Goal: Task Accomplishment & Management: Complete application form

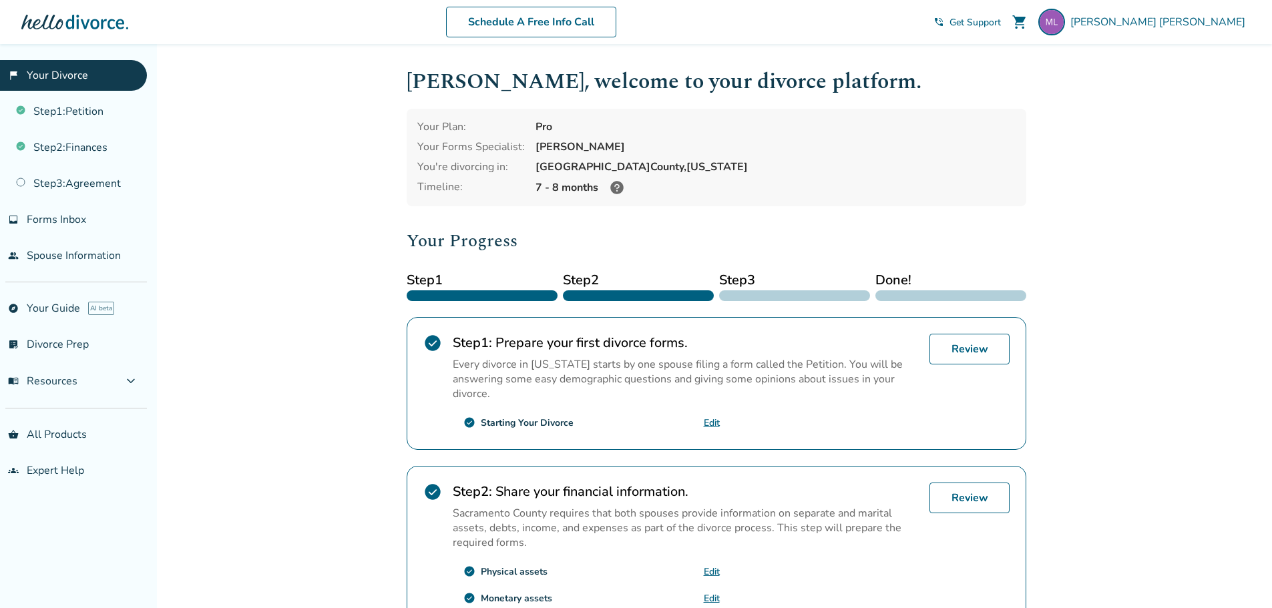
click at [1001, 19] on span "Get Support" at bounding box center [974, 22] width 51 height 13
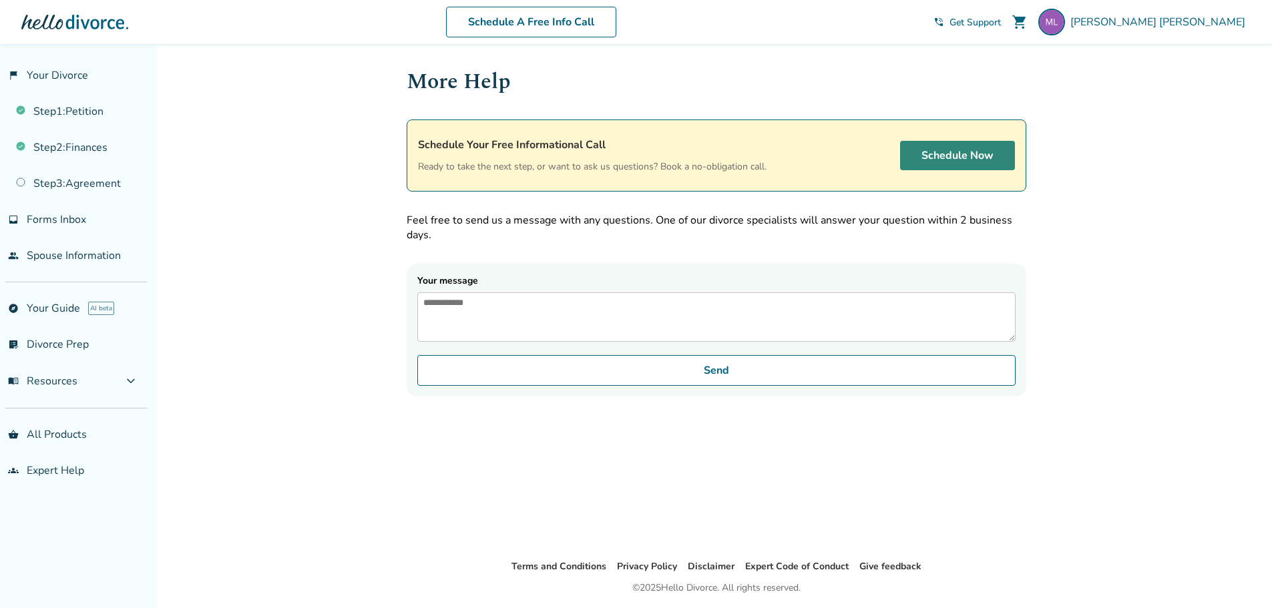
click at [950, 152] on link "Schedule Now" at bounding box center [957, 155] width 115 height 29
click at [57, 78] on link "flag_2 Your Divorce" at bounding box center [73, 75] width 147 height 31
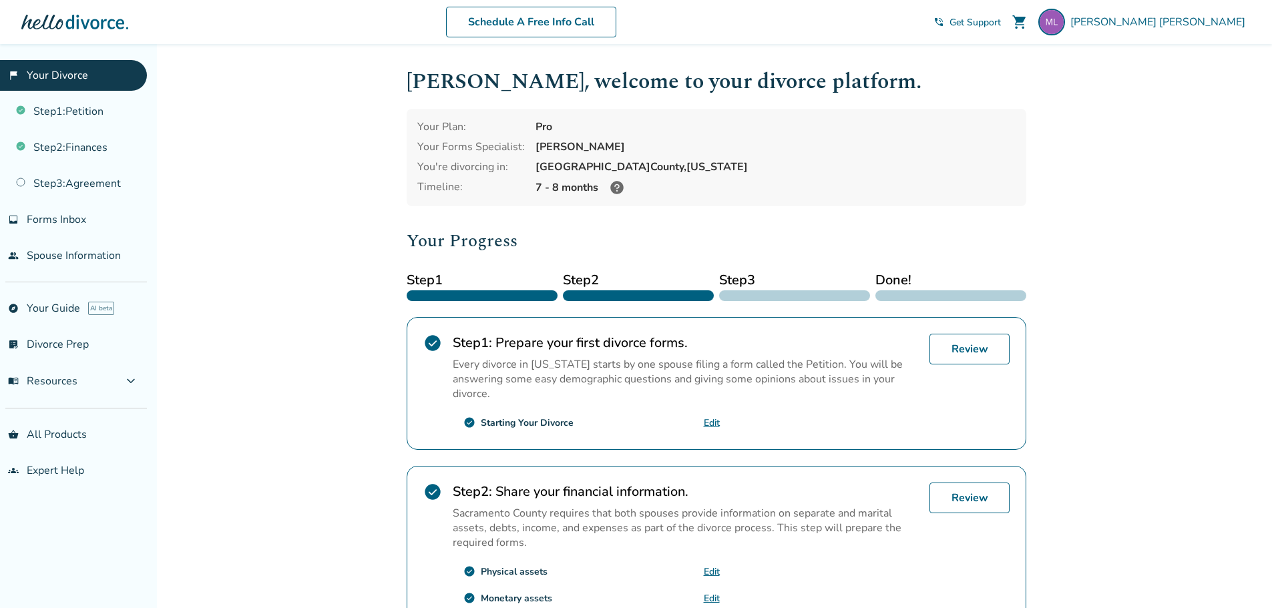
click at [613, 189] on icon at bounding box center [616, 187] width 13 height 13
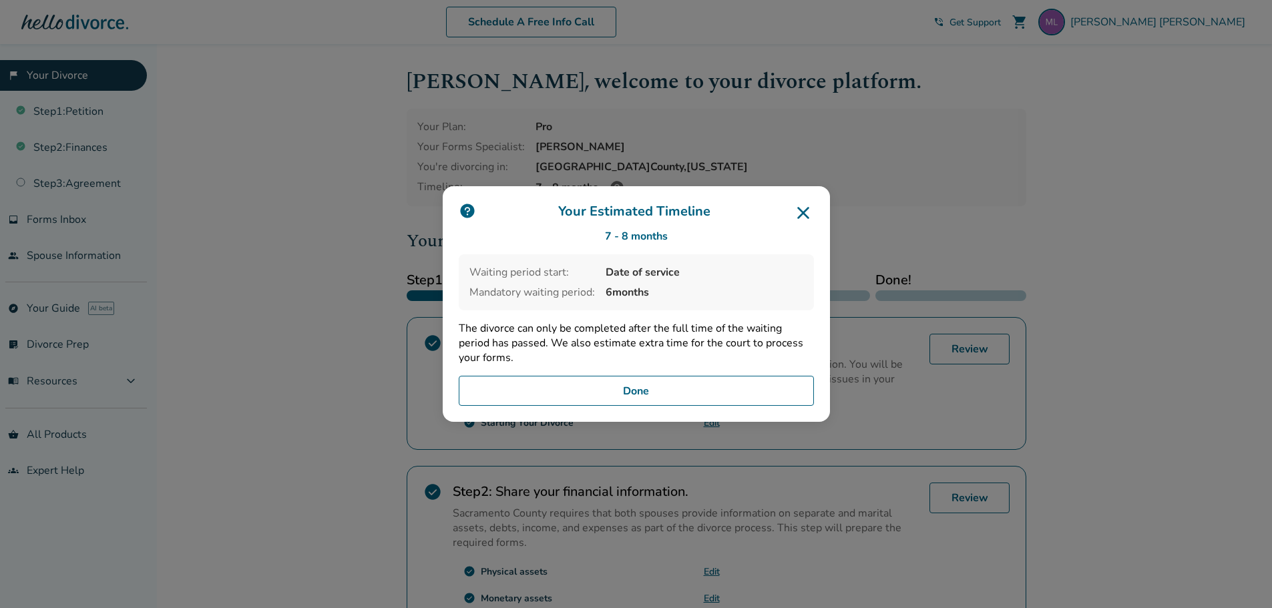
click at [810, 213] on icon at bounding box center [802, 212] width 21 height 21
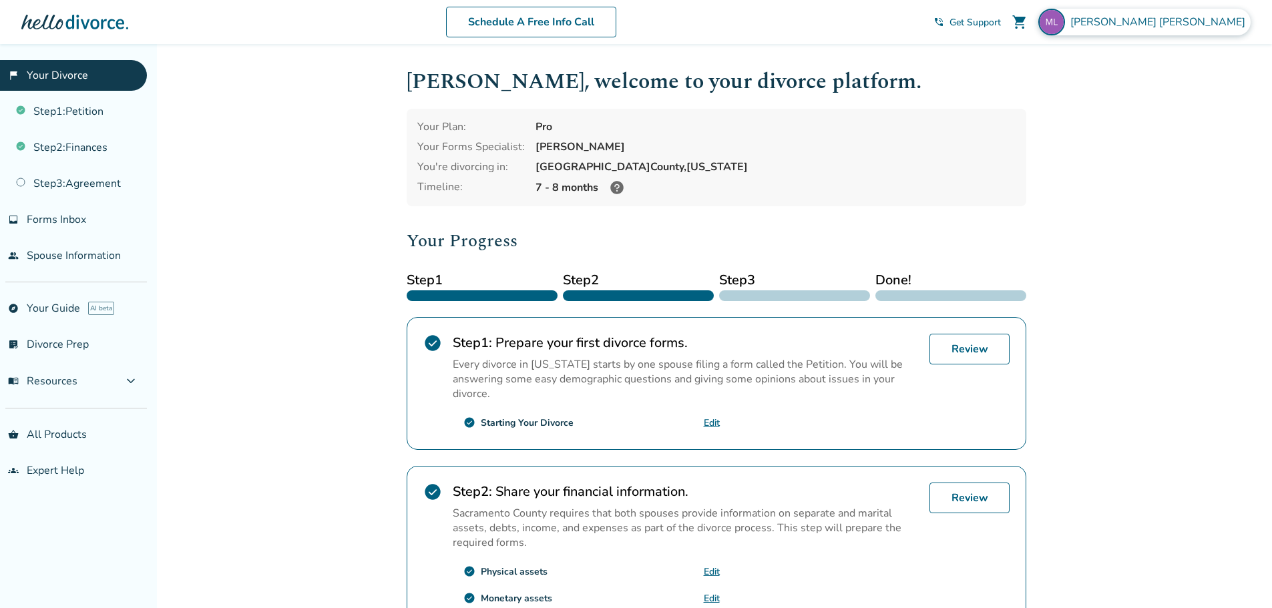
click at [1197, 19] on span "Michael Lewis" at bounding box center [1160, 22] width 180 height 15
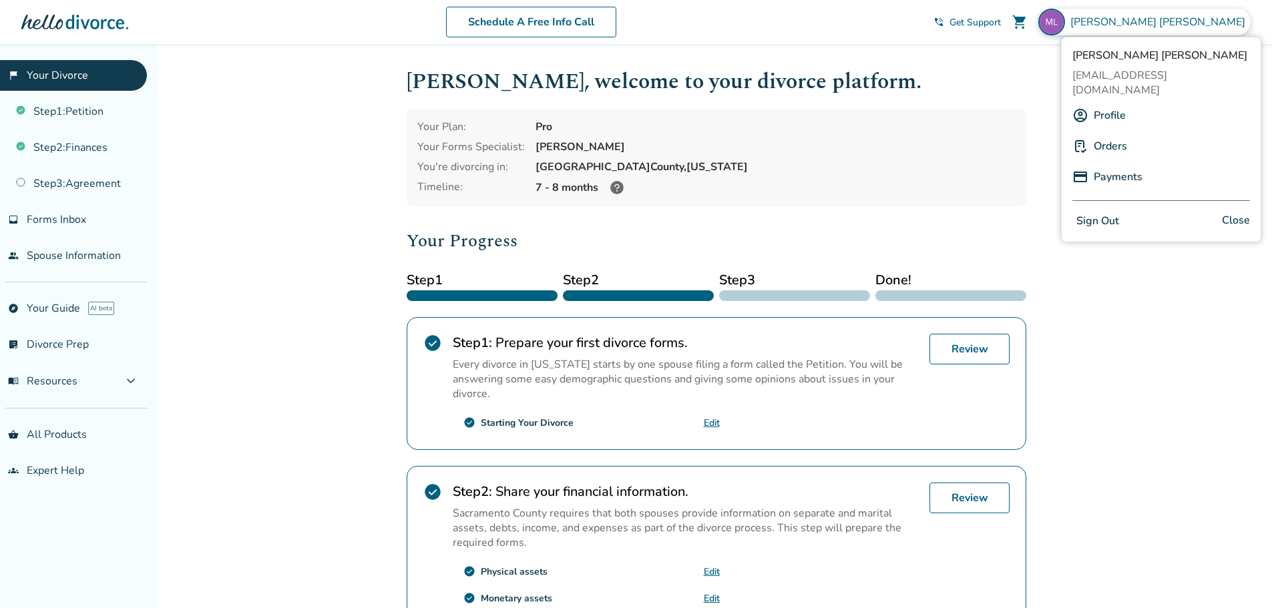
click at [1097, 212] on button "Sign Out" at bounding box center [1097, 221] width 51 height 19
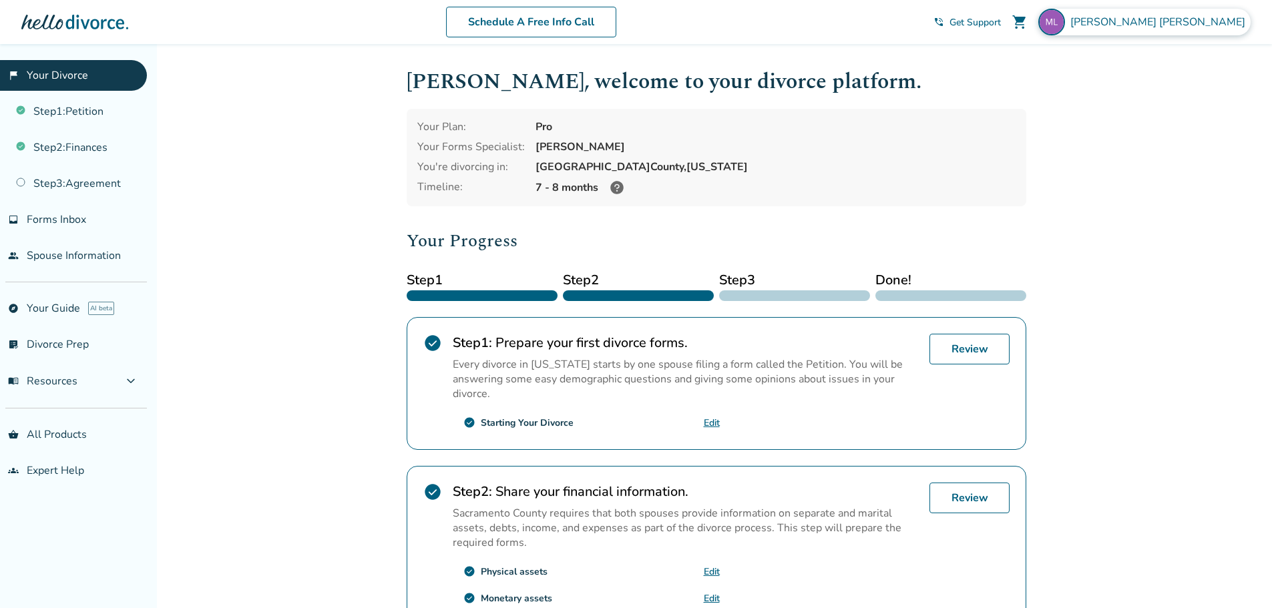
click at [1208, 23] on span "Michael Lewis" at bounding box center [1160, 22] width 180 height 15
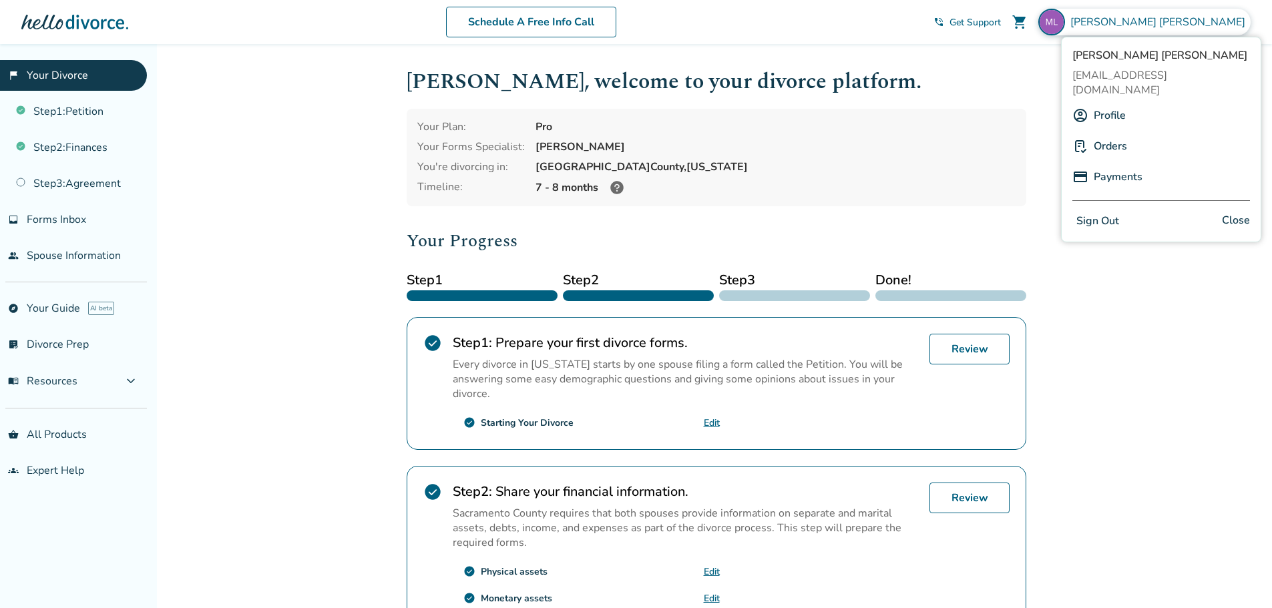
click at [1111, 164] on link "Payments" at bounding box center [1117, 176] width 49 height 25
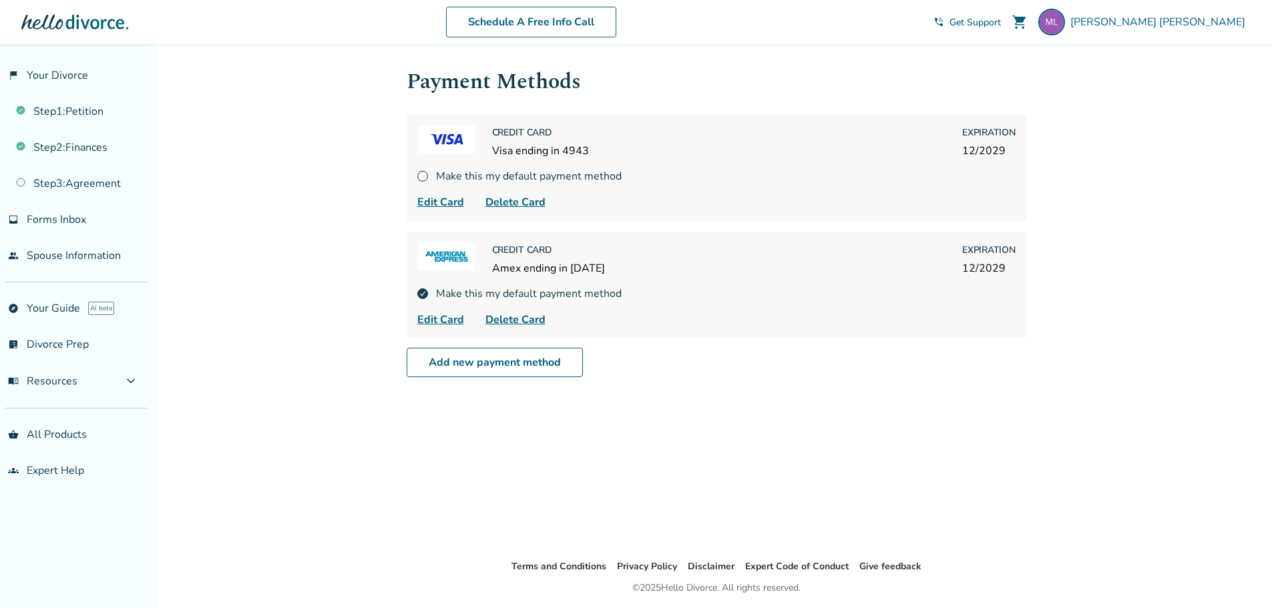
click at [1027, 22] on span "shopping_cart" at bounding box center [1019, 22] width 16 height 16
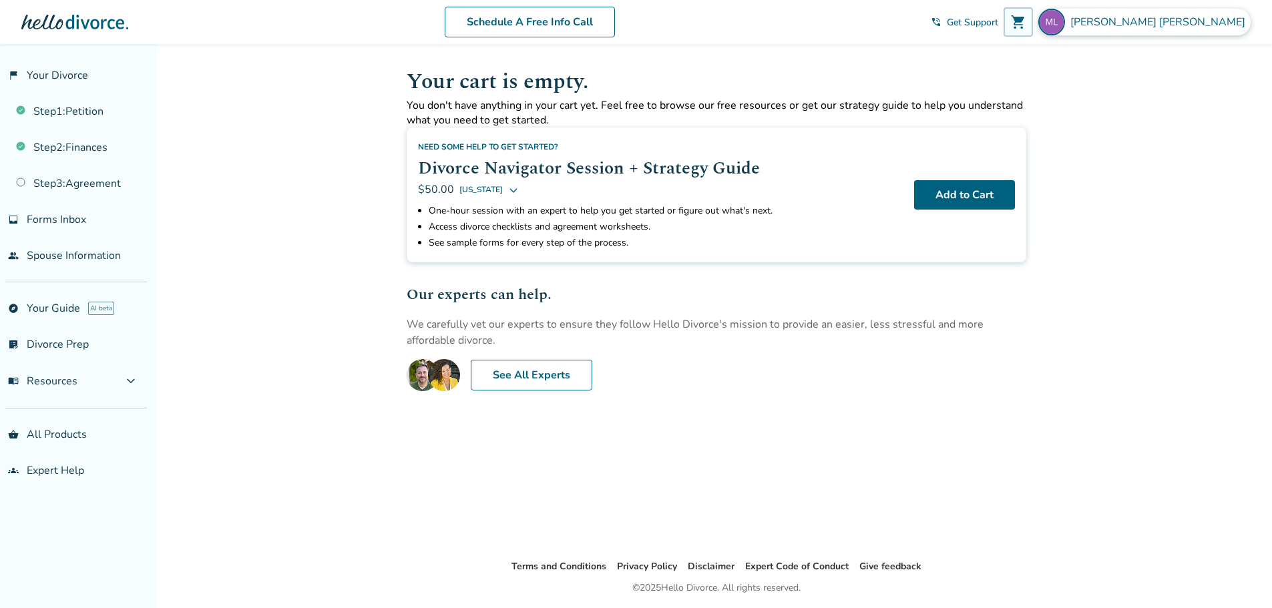
click at [1191, 26] on span "Michael Lewis" at bounding box center [1160, 22] width 180 height 15
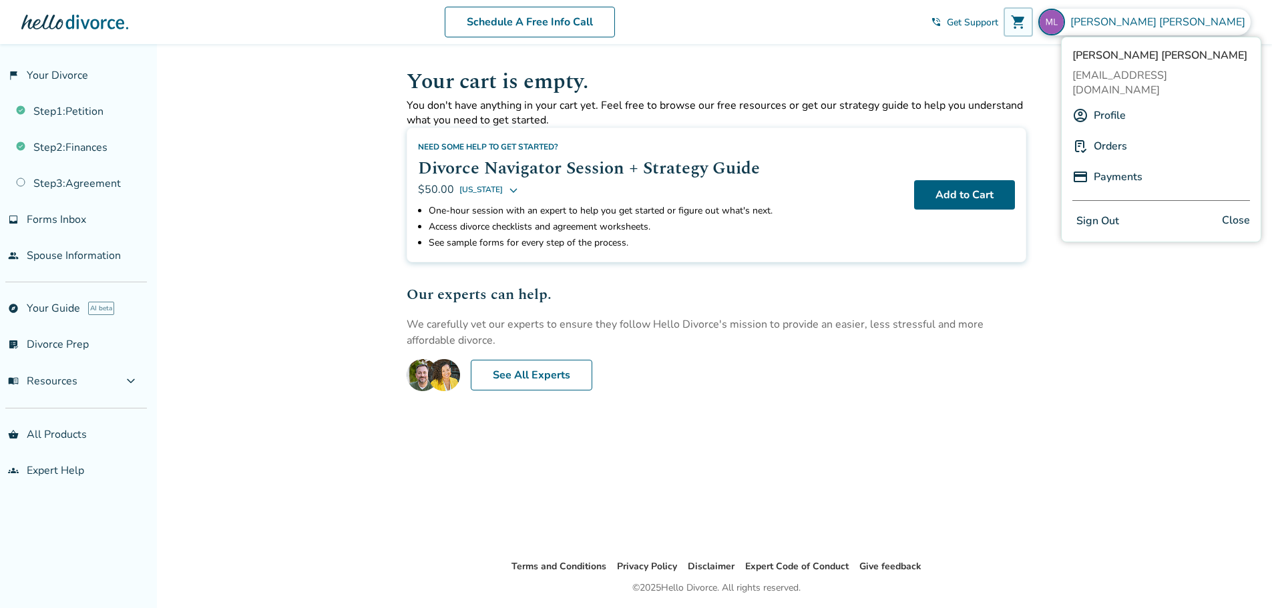
click at [1117, 134] on link "Orders" at bounding box center [1109, 146] width 33 height 25
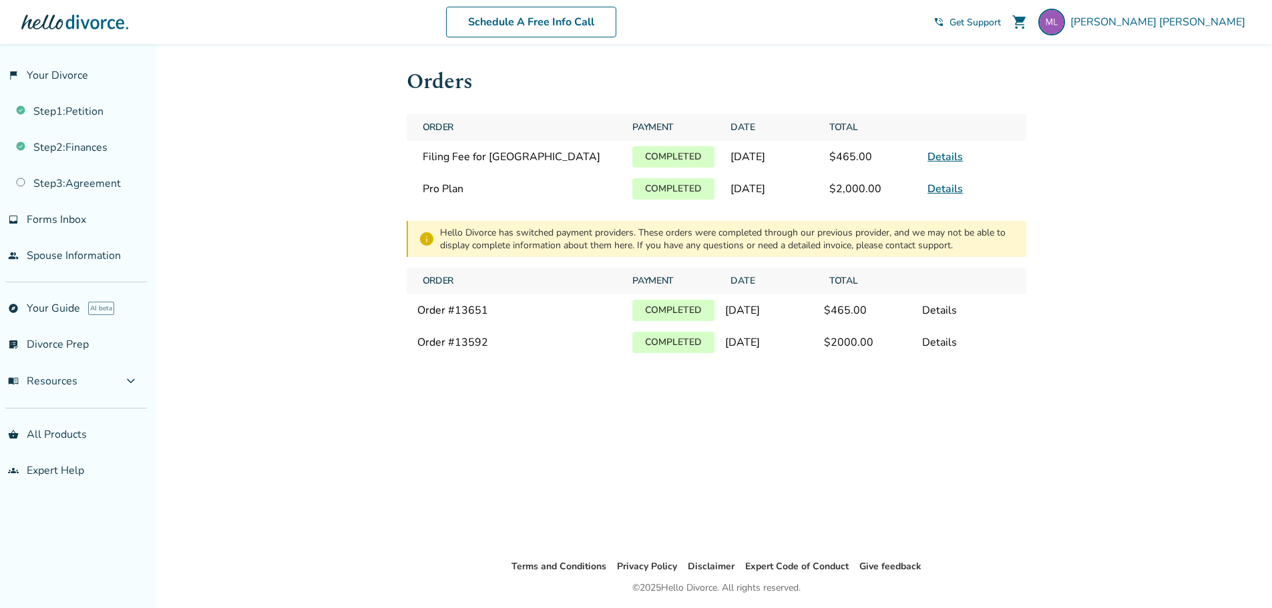
click at [942, 153] on link "Details" at bounding box center [944, 157] width 35 height 15
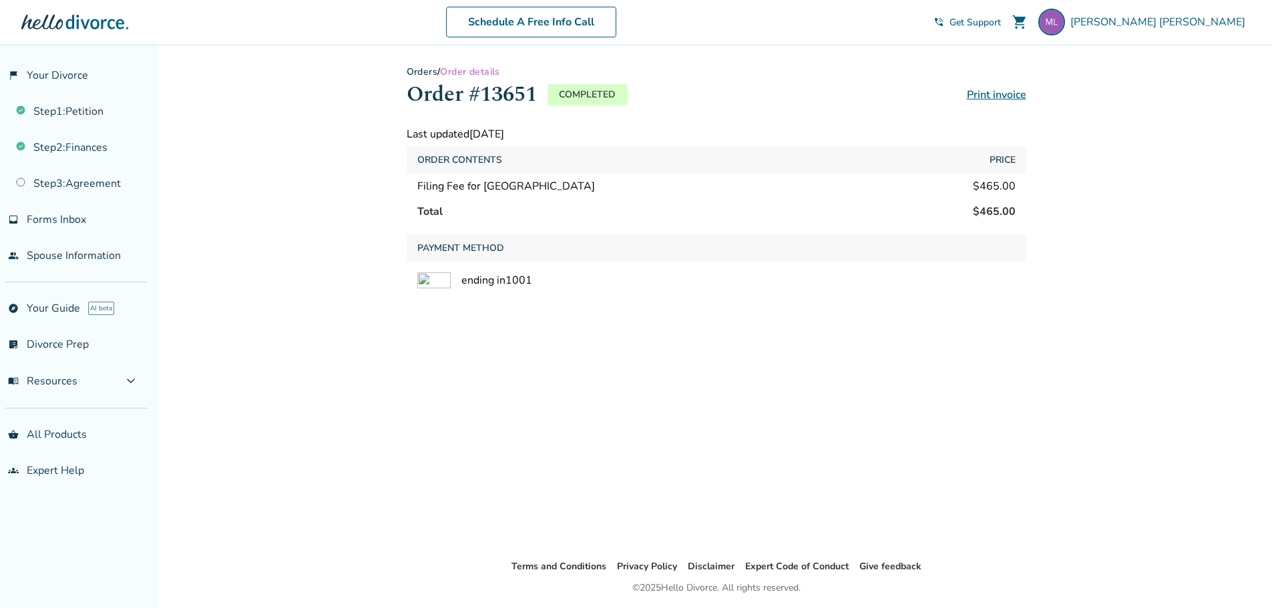
click at [999, 99] on link "Print invoice" at bounding box center [996, 94] width 59 height 15
click at [51, 75] on link "flag_2 Your Divorce" at bounding box center [73, 75] width 147 height 31
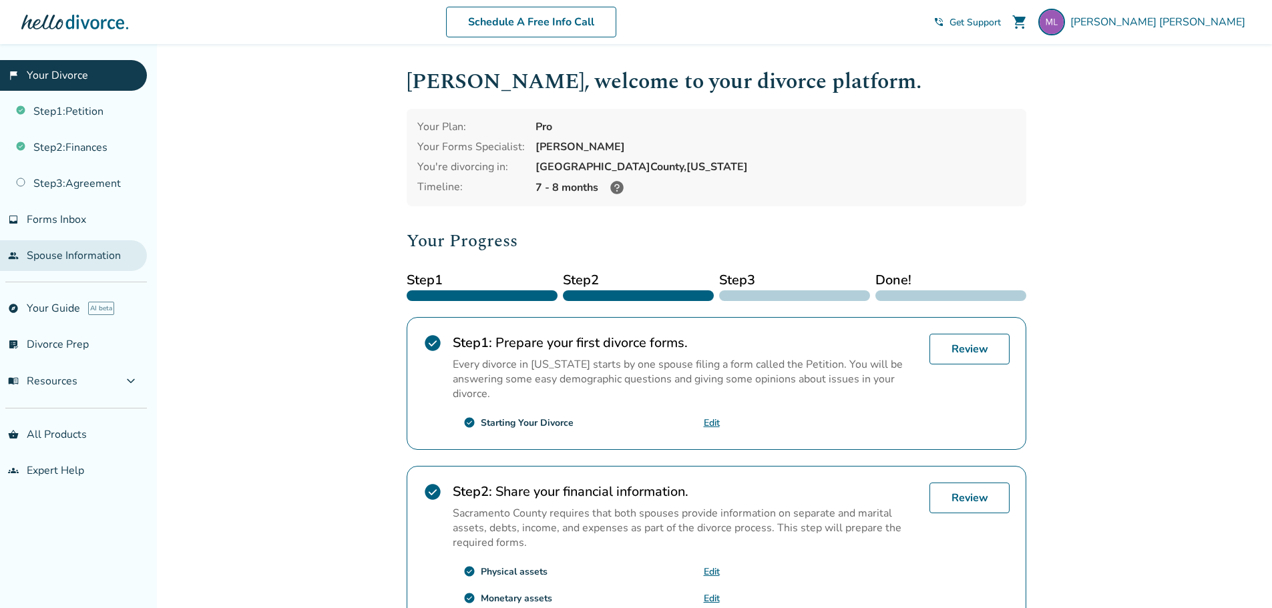
click at [98, 254] on link "people Spouse Information" at bounding box center [73, 255] width 147 height 31
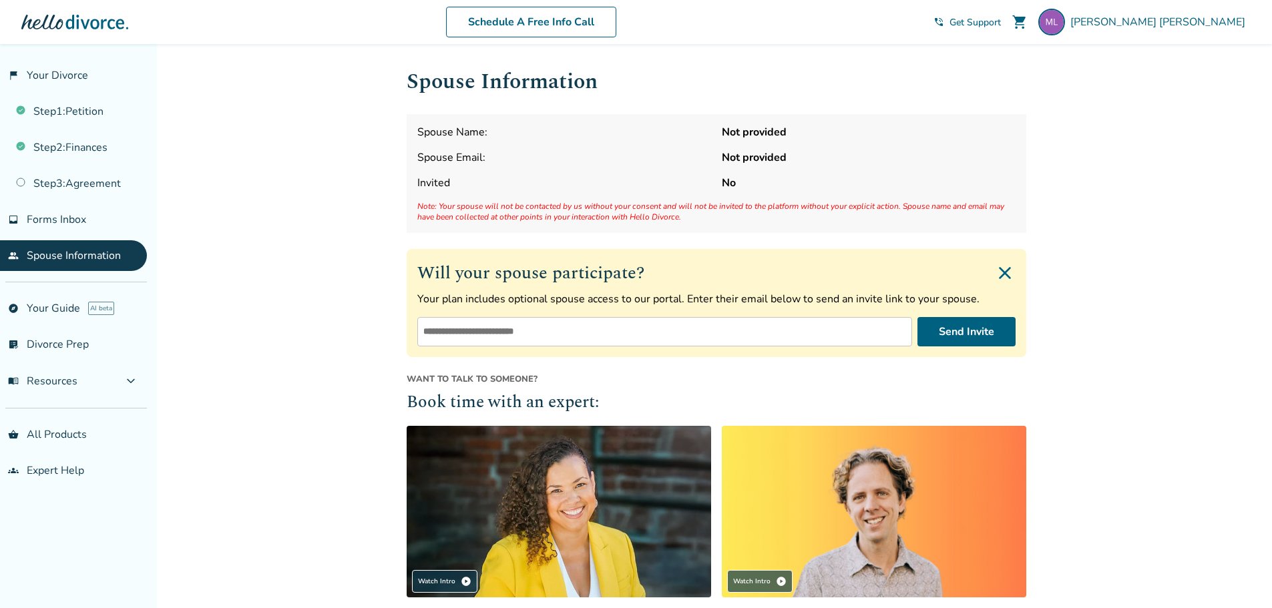
click at [553, 336] on input "email" at bounding box center [664, 331] width 495 height 29
type input "**********"
click at [1001, 270] on img "Close invite form" at bounding box center [1004, 272] width 21 height 21
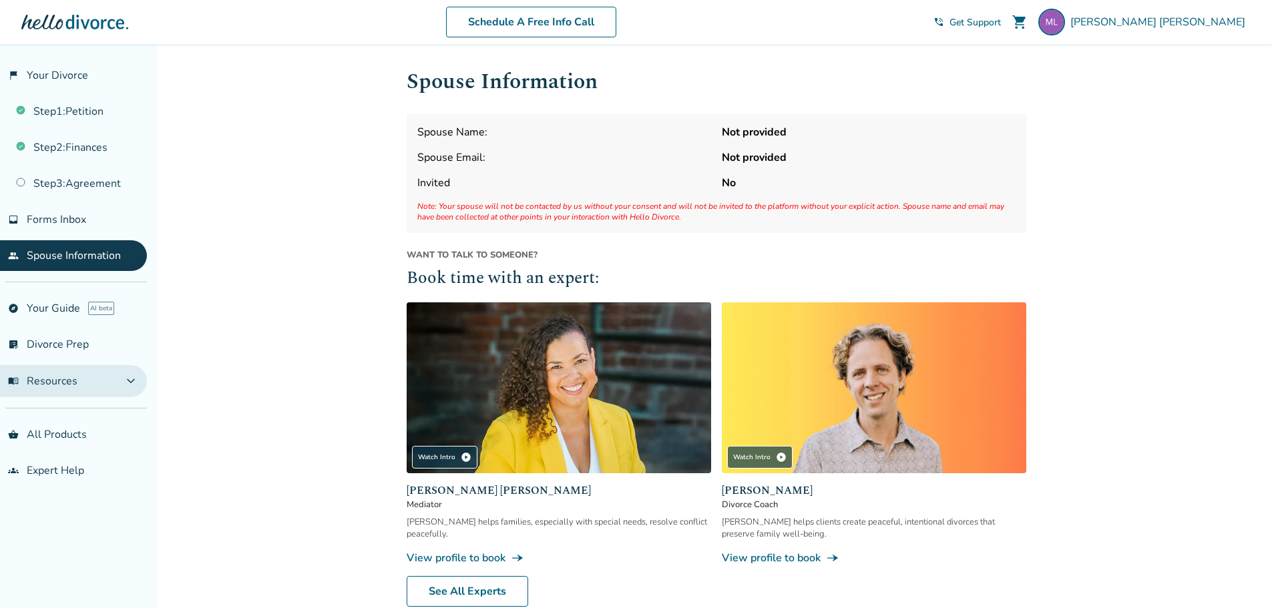
click at [132, 384] on span "expand_more" at bounding box center [131, 381] width 16 height 16
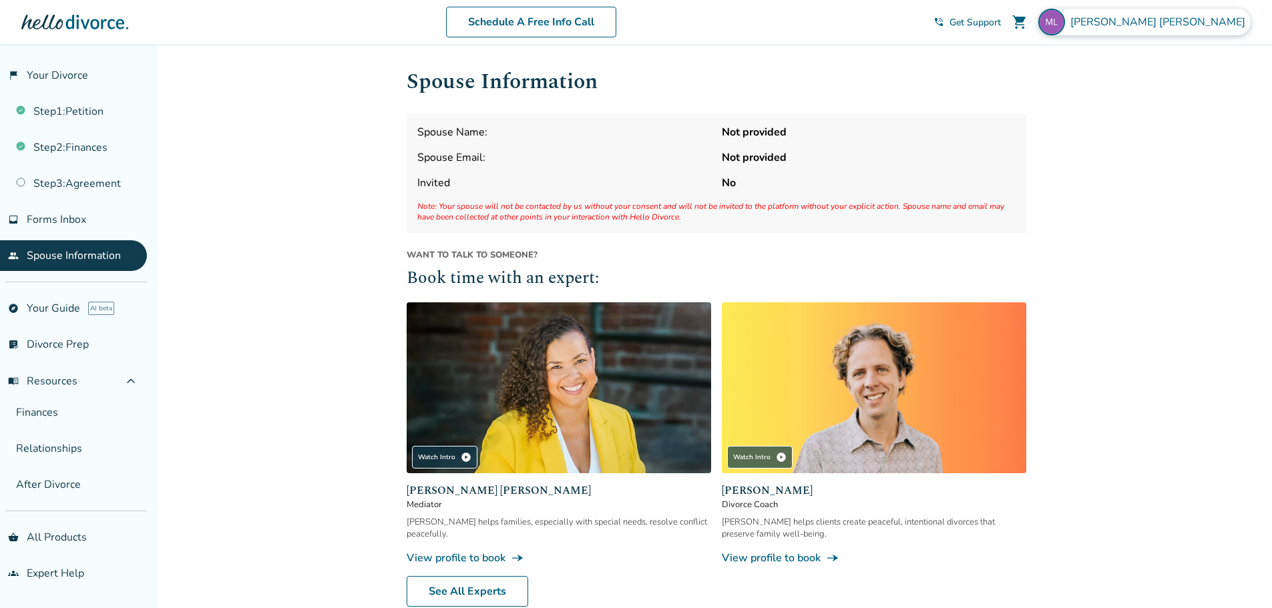
click at [1207, 21] on span "Michael Lewis" at bounding box center [1160, 22] width 180 height 15
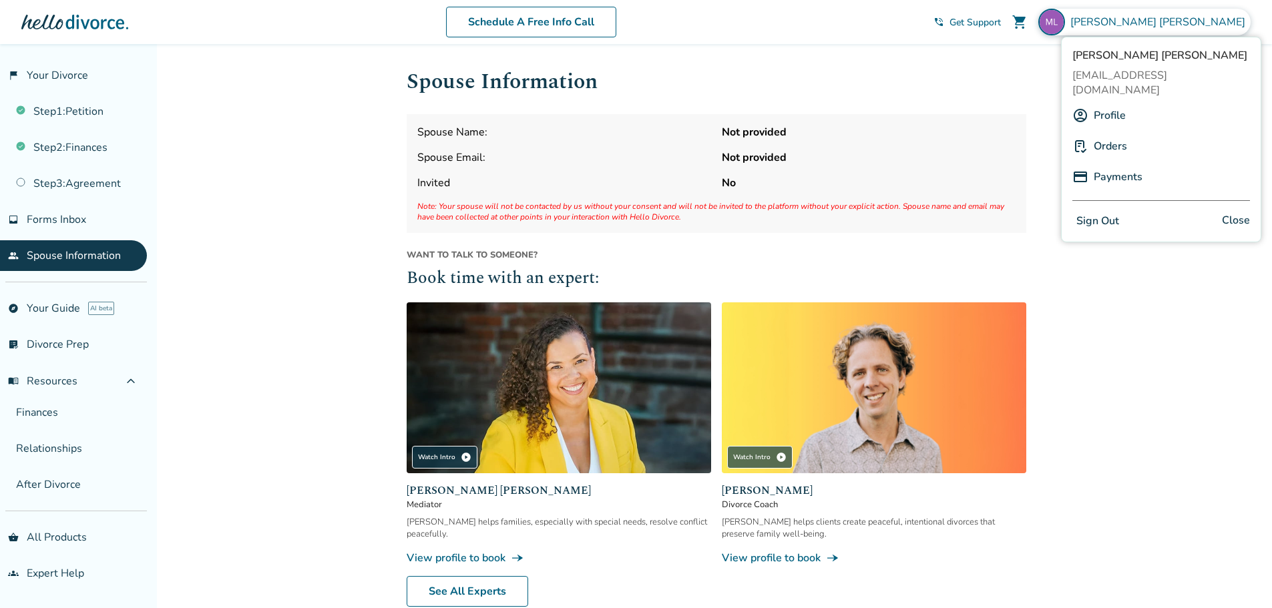
click at [1103, 212] on button "Sign Out" at bounding box center [1097, 221] width 51 height 19
